Goal: Information Seeking & Learning: Learn about a topic

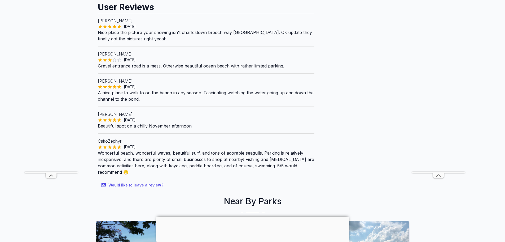
scroll to position [451, 0]
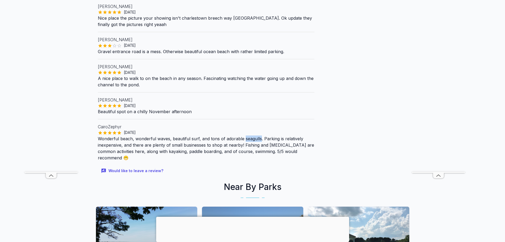
drag, startPoint x: 243, startPoint y: 138, endPoint x: 259, endPoint y: 137, distance: 15.7
click at [259, 137] on p "Wonderful beach, wonderful waves, beautiful surf, and tons of adorable seagulls…" at bounding box center [206, 147] width 217 height 25
copy p "seagulls"
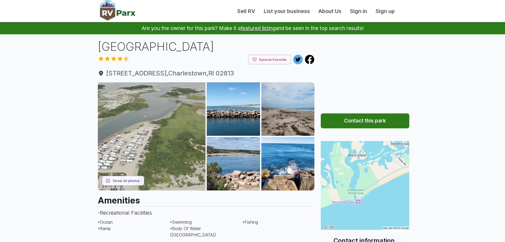
click at [159, 129] on img at bounding box center [152, 136] width 108 height 108
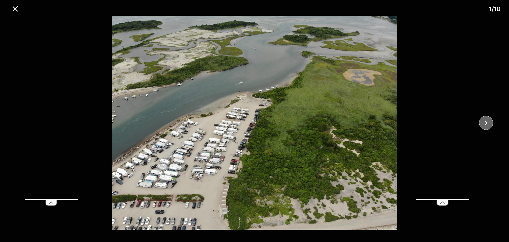
click at [490, 121] on icon "close" at bounding box center [486, 122] width 9 height 9
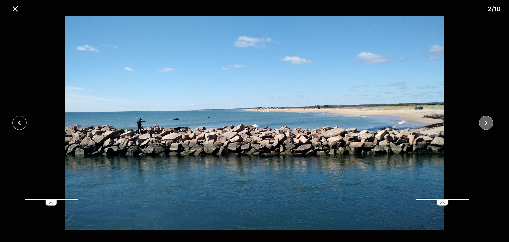
click at [490, 121] on icon "close" at bounding box center [486, 122] width 9 height 9
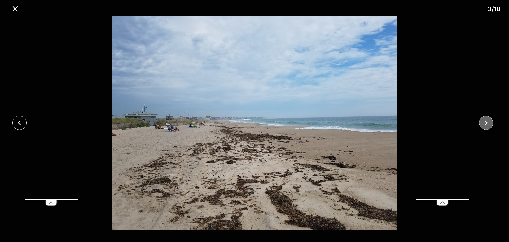
click at [490, 121] on icon "close" at bounding box center [486, 122] width 9 height 9
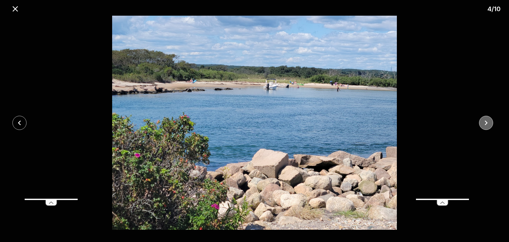
click at [487, 122] on icon "close" at bounding box center [486, 122] width 3 height 5
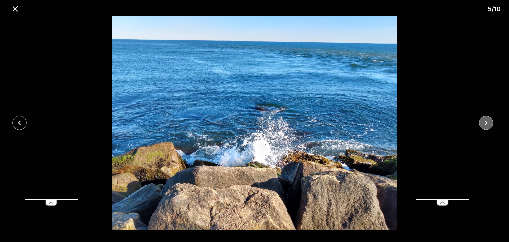
click at [486, 120] on icon "close" at bounding box center [486, 122] width 9 height 9
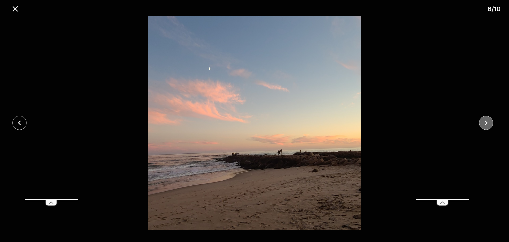
click at [486, 120] on icon "close" at bounding box center [486, 122] width 9 height 9
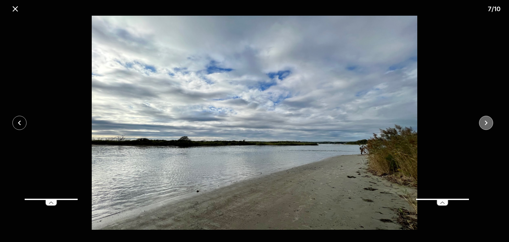
click at [486, 120] on icon "close" at bounding box center [486, 122] width 9 height 9
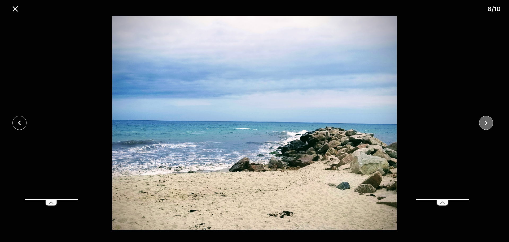
click at [486, 120] on icon "close" at bounding box center [486, 122] width 9 height 9
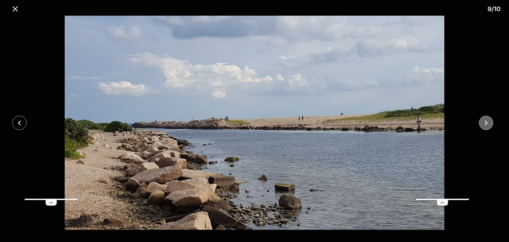
click at [486, 120] on icon "close" at bounding box center [486, 122] width 9 height 9
